Goal: Check status: Check status

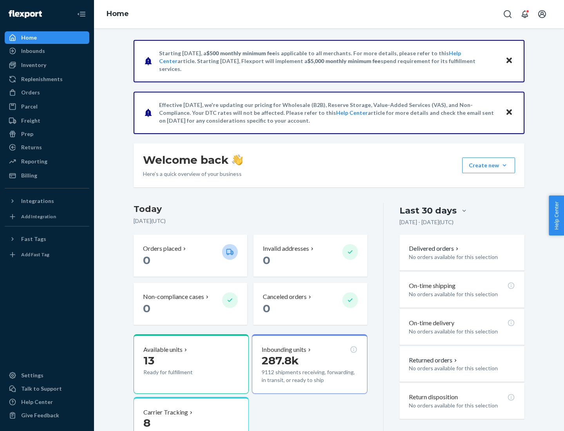
click at [505, 165] on button "Create new Create new inbound Create new order Create new product" at bounding box center [488, 166] width 53 height 16
click at [33, 51] on div "Inbounds" at bounding box center [33, 51] width 24 height 8
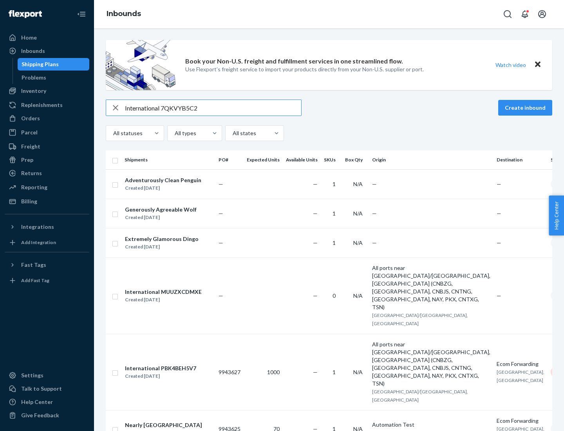
type input "International 7QKVYB5C29"
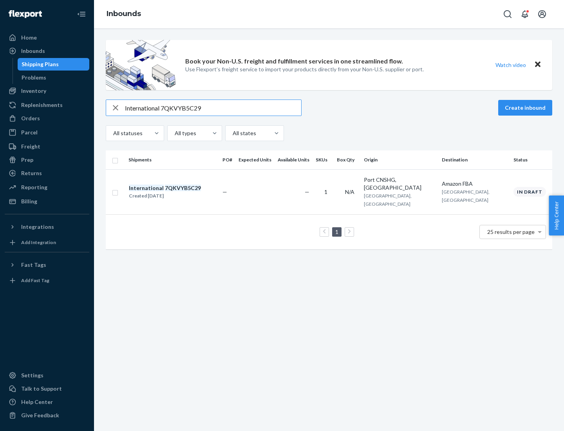
click at [178, 192] on div "Created [DATE]" at bounding box center [165, 196] width 72 height 8
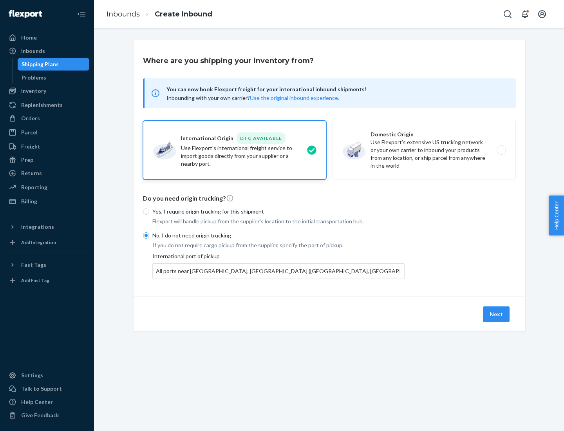
click at [497, 314] on button "Next" at bounding box center [496, 314] width 27 height 16
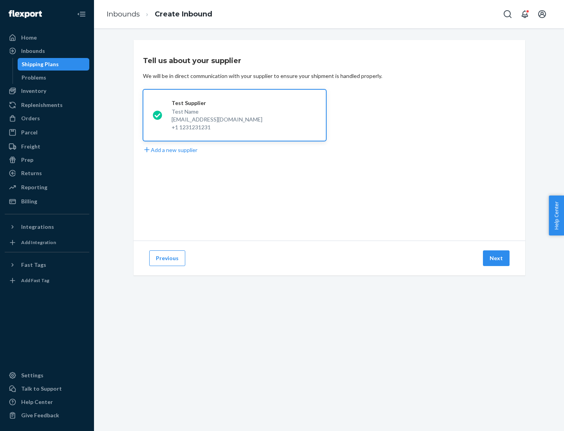
click at [497, 258] on button "Next" at bounding box center [496, 258] width 27 height 16
